Goal: Check status: Check status

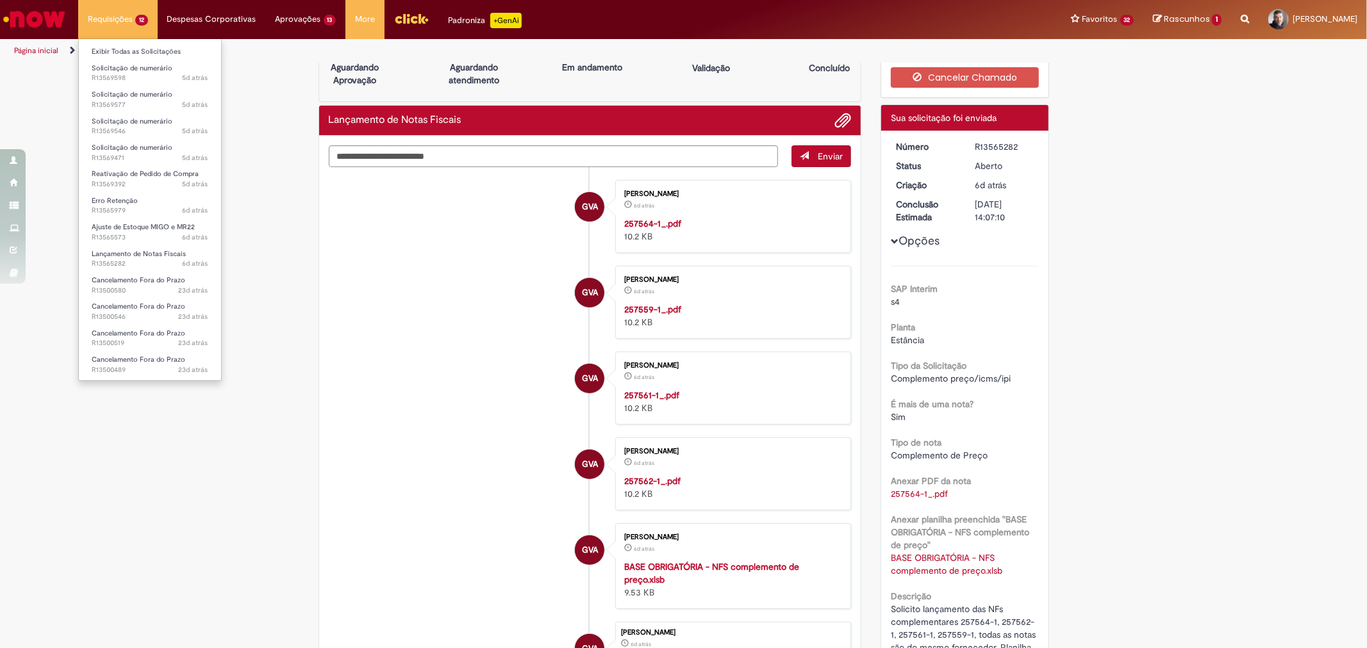
scroll to position [26, 0]
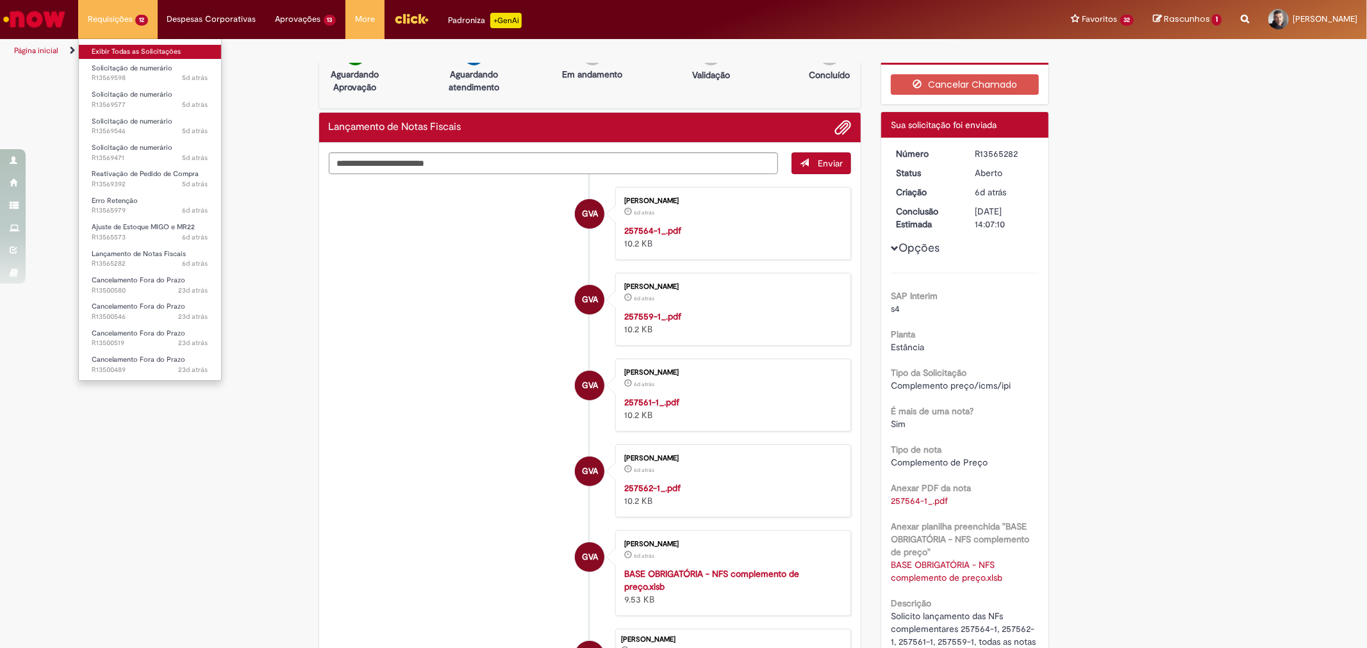
click at [124, 48] on link "Exibir Todas as Solicitações" at bounding box center [150, 52] width 142 height 14
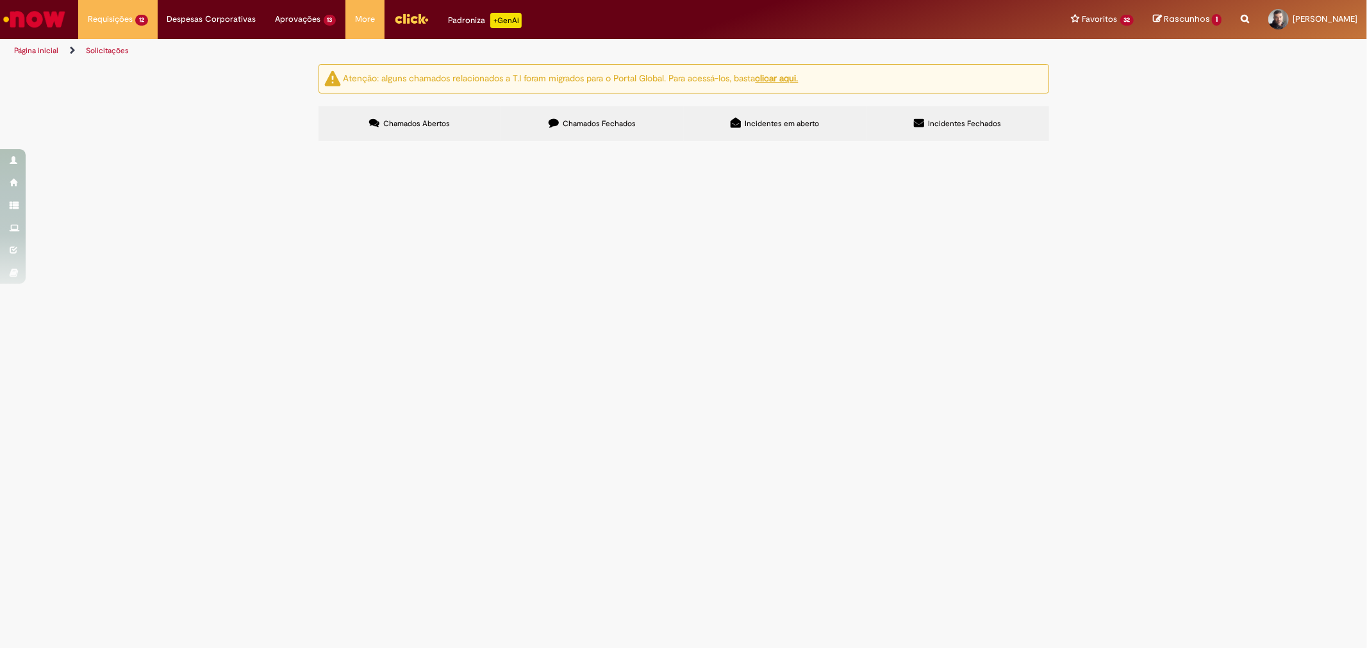
click at [0, 0] on span "Reativação de Pedido de Compra" at bounding box center [0, 0] width 0 height 0
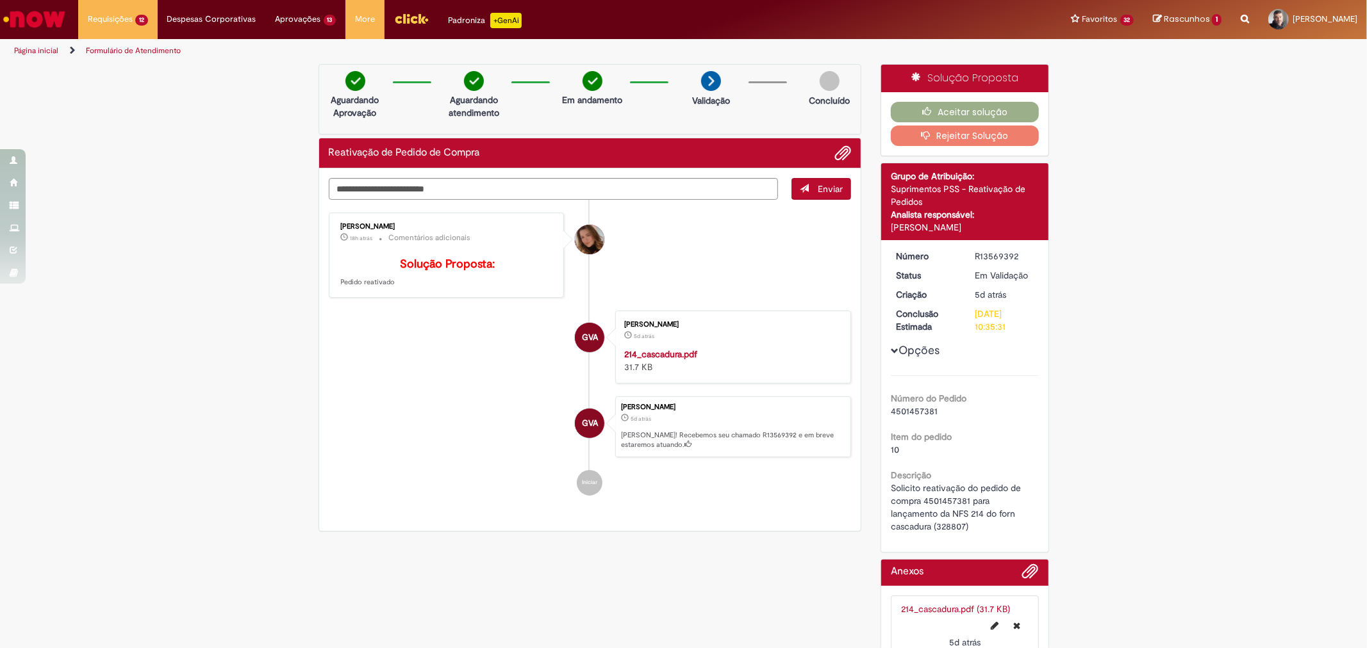
click at [947, 496] on span "Solicito reativação do pedido de compra 4501457381 para lançamento da NFS 214 d…" at bounding box center [957, 507] width 133 height 50
copy span "4501457381"
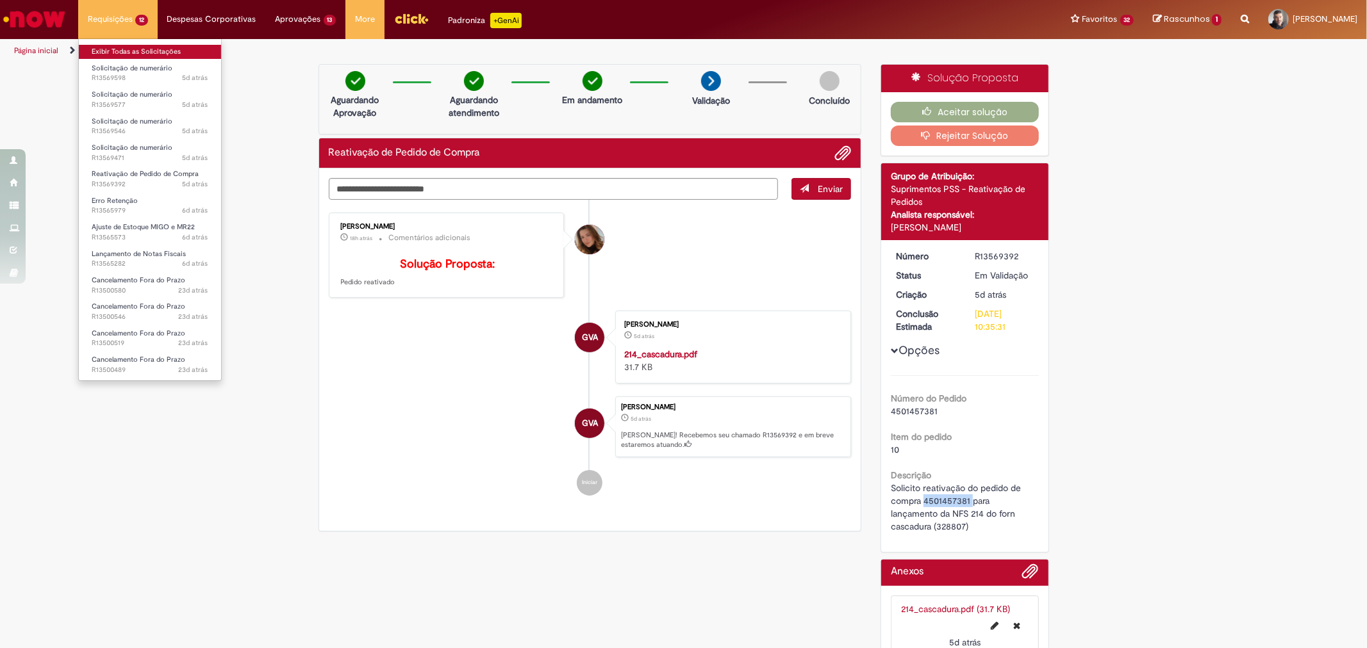
click at [101, 53] on link "Exibir Todas as Solicitações" at bounding box center [150, 52] width 142 height 14
